Goal: Communication & Community: Connect with others

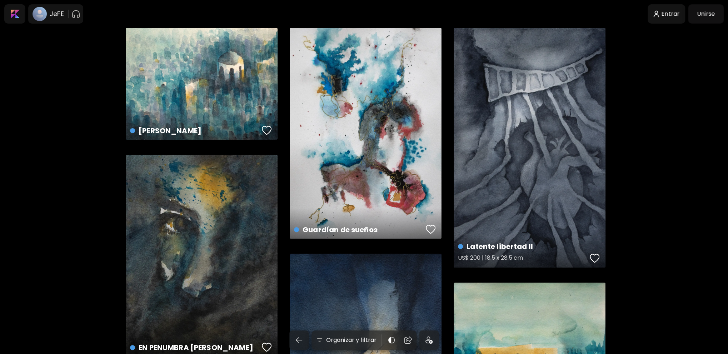
click at [561, 124] on div "Latente libertad II US$ 200 | 18.5 x 28.5 cm" at bounding box center [530, 148] width 152 height 240
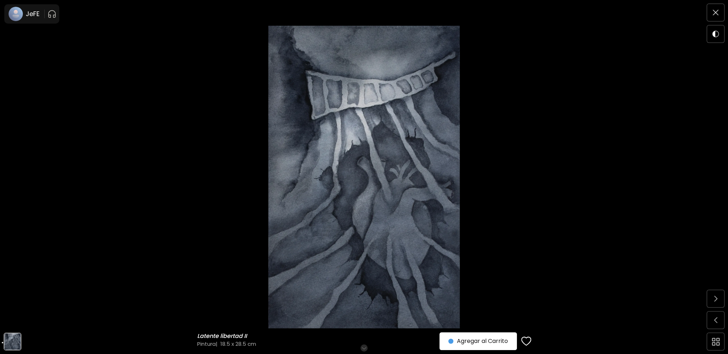
click at [561, 124] on img at bounding box center [364, 177] width 668 height 303
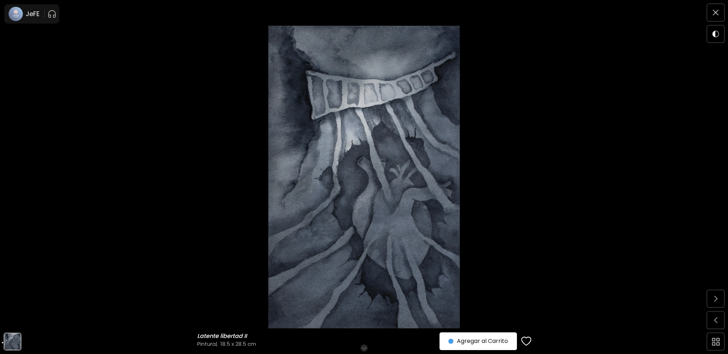
click at [57, 90] on img at bounding box center [364, 177] width 668 height 303
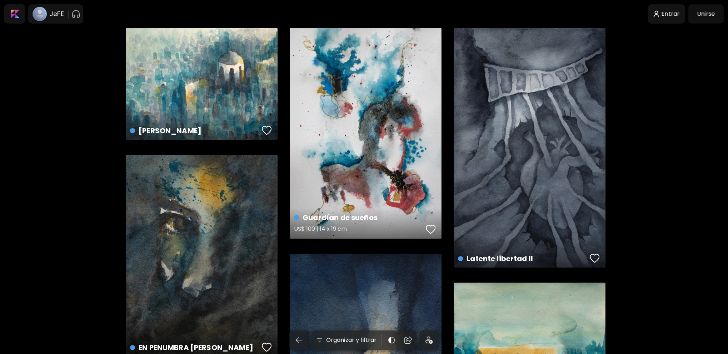
click at [349, 117] on div "Guardían de sueños US$ 100 | 14 x 19 cm" at bounding box center [366, 133] width 152 height 211
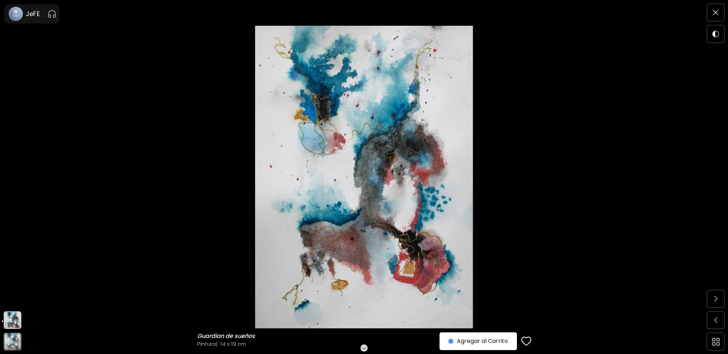
click at [349, 117] on img at bounding box center [364, 177] width 668 height 303
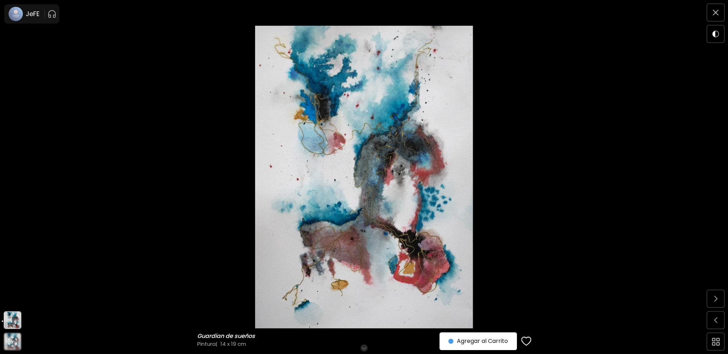
click at [383, 159] on img at bounding box center [364, 177] width 668 height 303
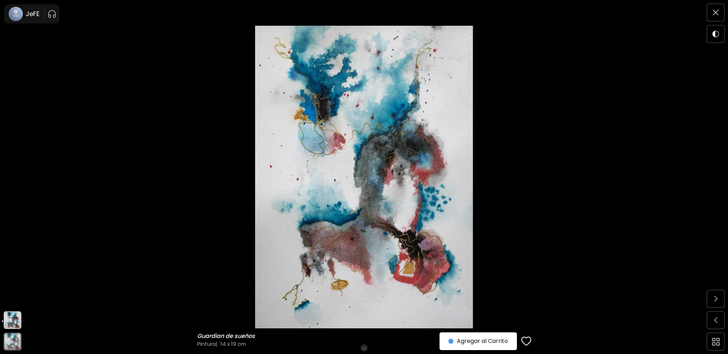
click at [535, 134] on img at bounding box center [364, 177] width 668 height 303
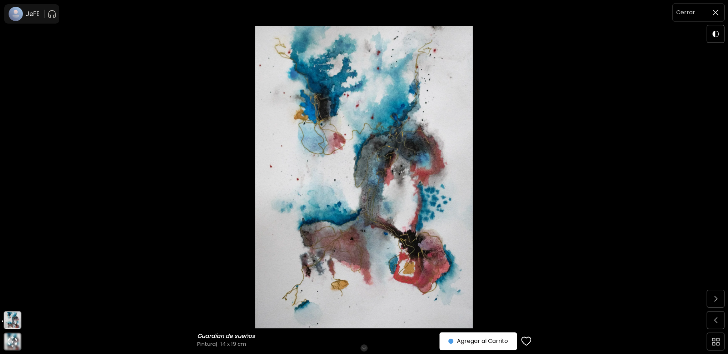
click at [712, 16] on span at bounding box center [715, 12] width 15 height 15
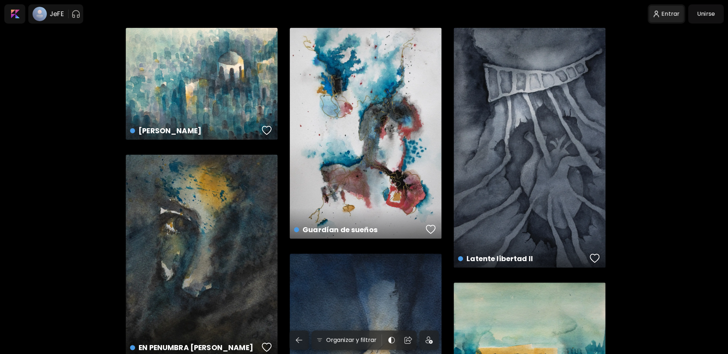
click at [674, 14] on div at bounding box center [666, 14] width 35 height 16
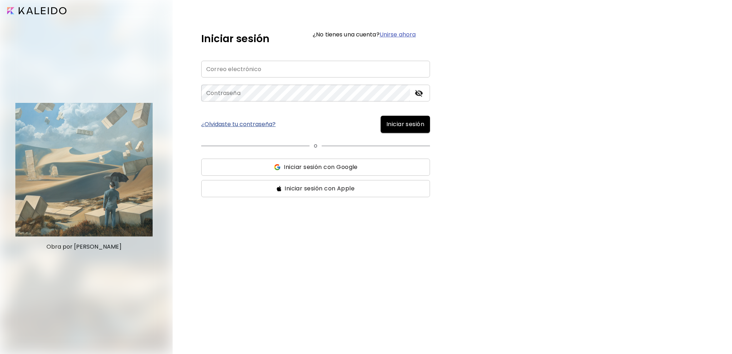
type input "**********"
click at [413, 126] on span "Iniciar sesión" at bounding box center [405, 124] width 38 height 9
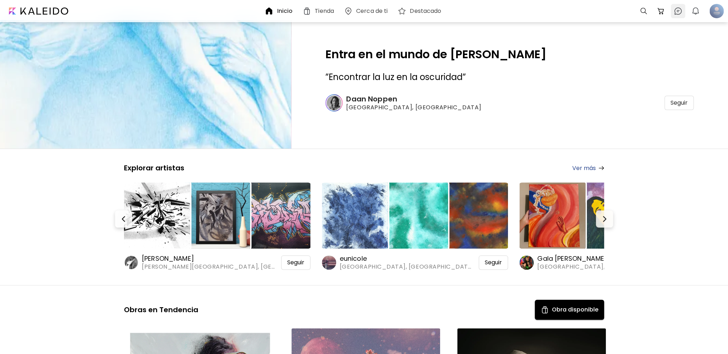
click at [678, 11] on img at bounding box center [678, 11] width 9 height 9
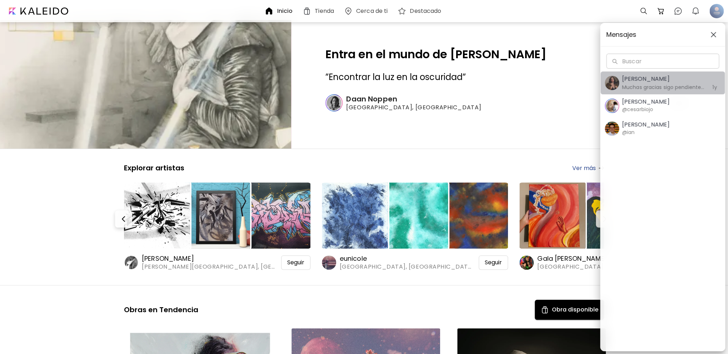
click at [688, 87] on h6 "Muchas gracias sigo pendiente, pregunto [PERSON_NAME] crees que mi obra pueda i…" at bounding box center [663, 87] width 83 height 8
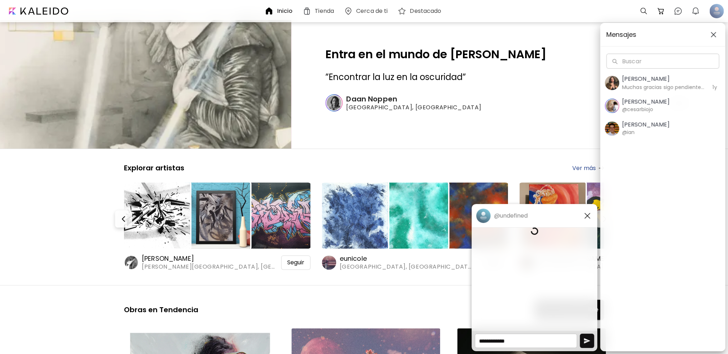
scroll to position [240, 0]
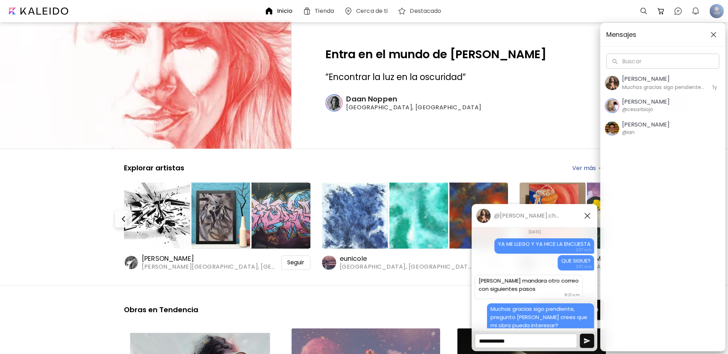
click at [695, 10] on div "Mensajes Buscar Buscar [PERSON_NAME] Muchas gracias sigo pendiente, pregunto [P…" at bounding box center [364, 177] width 728 height 354
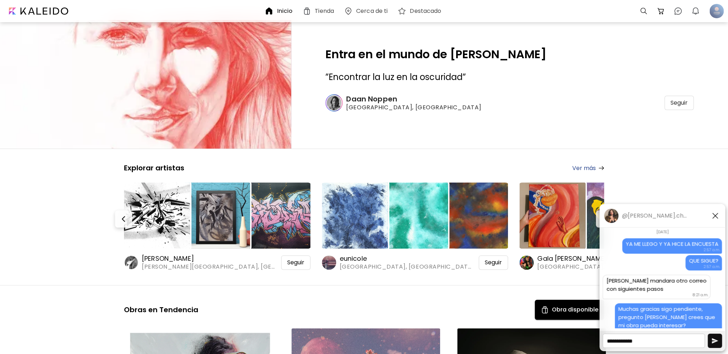
click at [695, 10] on img "button" at bounding box center [695, 11] width 9 height 9
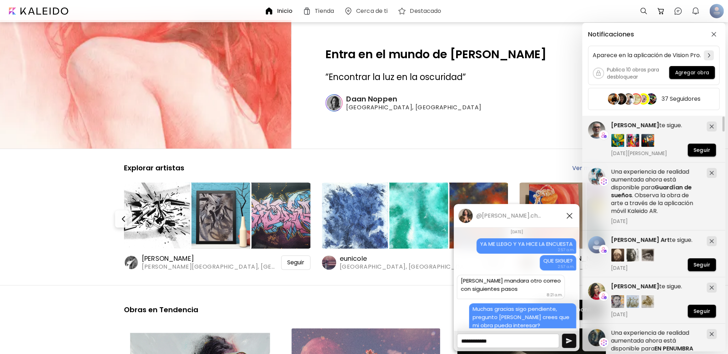
click at [90, 173] on div "Notificaciones Aparece en la aplicación de Vision Pro. Publica 10 obras para de…" at bounding box center [364, 177] width 728 height 354
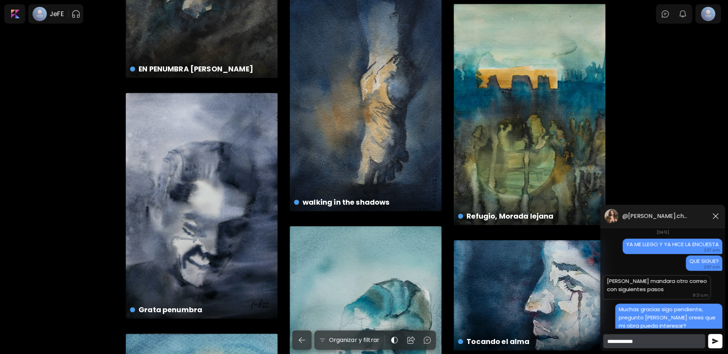
scroll to position [322, 0]
